Goal: Navigation & Orientation: Find specific page/section

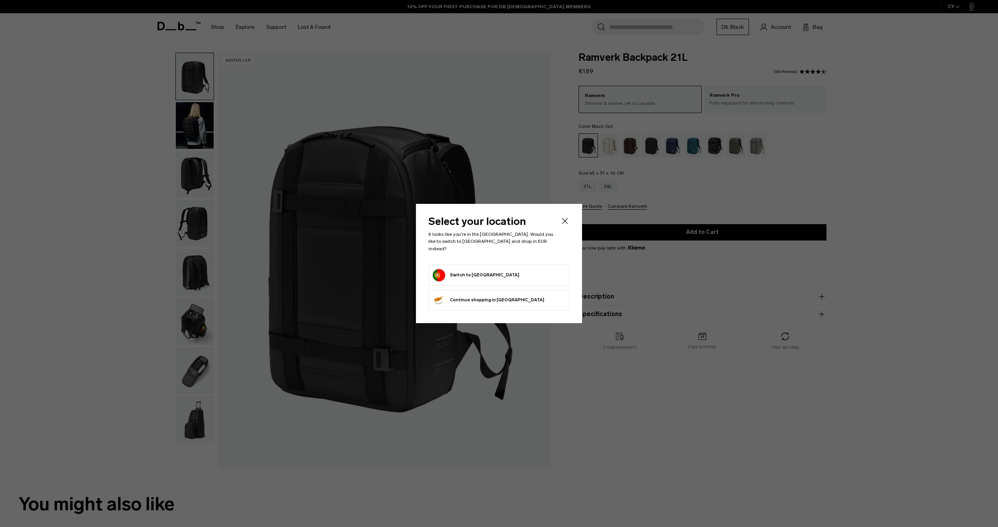
click at [0, 0] on button "Read more..." at bounding box center [0, 0] width 0 height 0
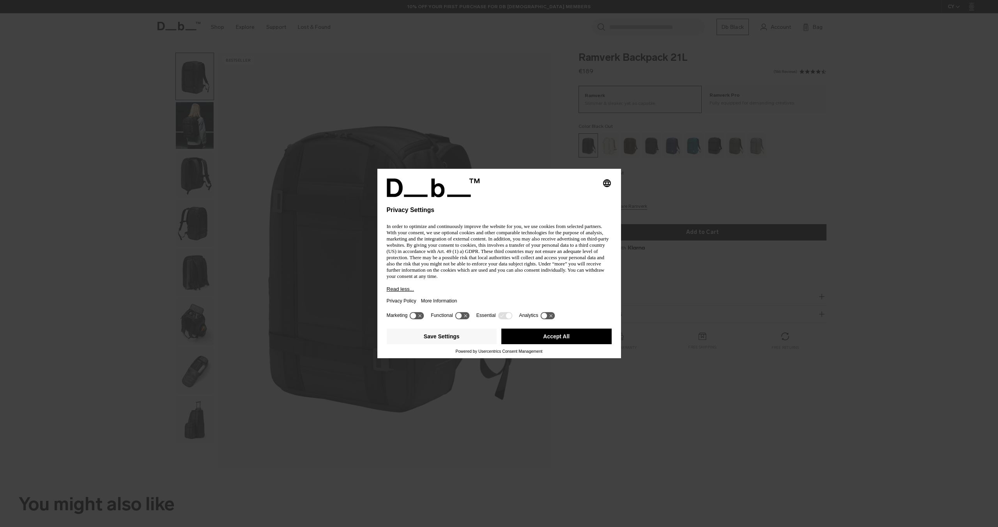
click at [557, 341] on button "Accept All" at bounding box center [556, 337] width 110 height 16
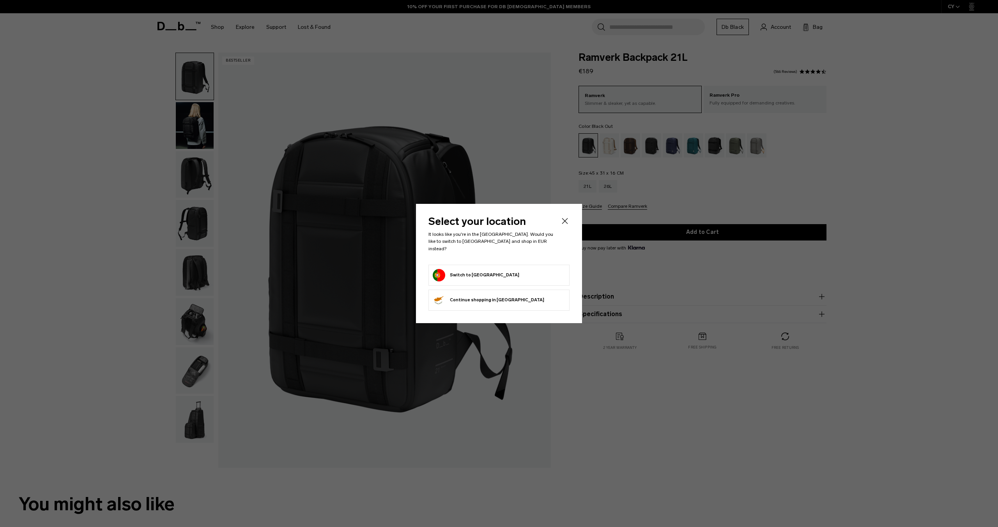
click at [475, 265] on li "Switch to Portugal" at bounding box center [498, 275] width 141 height 21
click at [447, 272] on button "Switch to Portugal" at bounding box center [476, 275] width 87 height 12
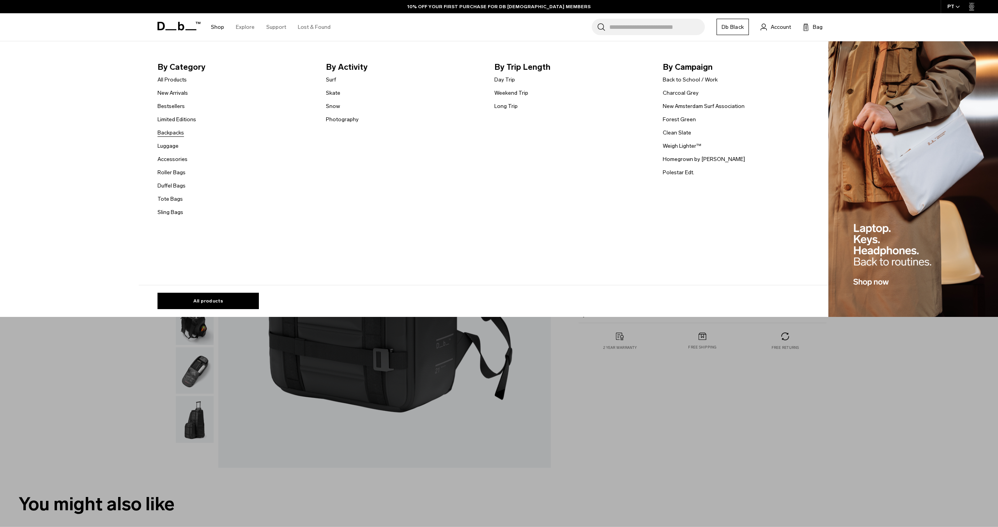
click at [171, 131] on link "Backpacks" at bounding box center [170, 133] width 26 height 8
